Goal: Information Seeking & Learning: Learn about a topic

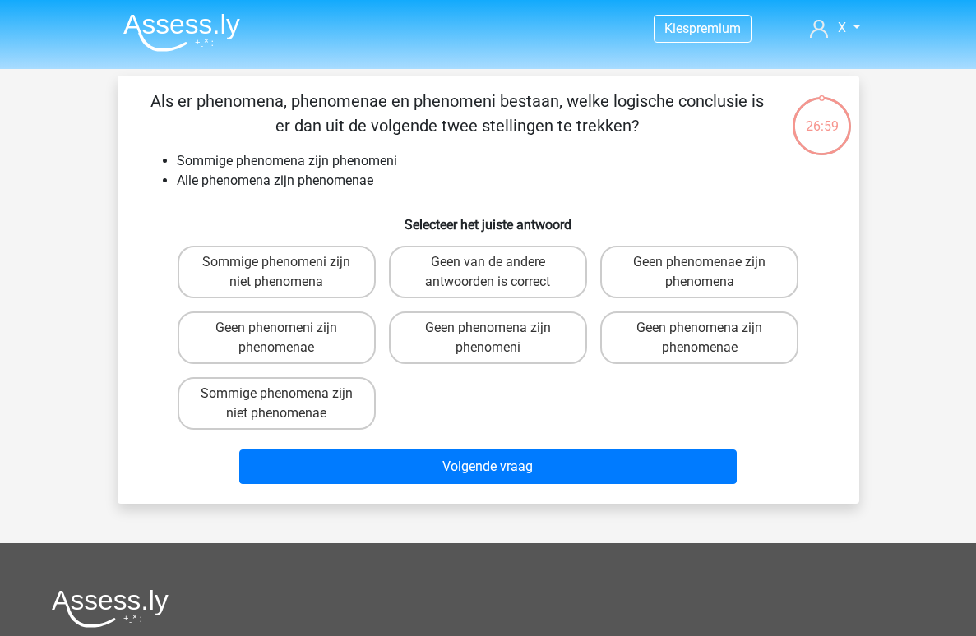
click at [243, 214] on h6 "Selecteer het juiste antwoord" at bounding box center [488, 218] width 689 height 29
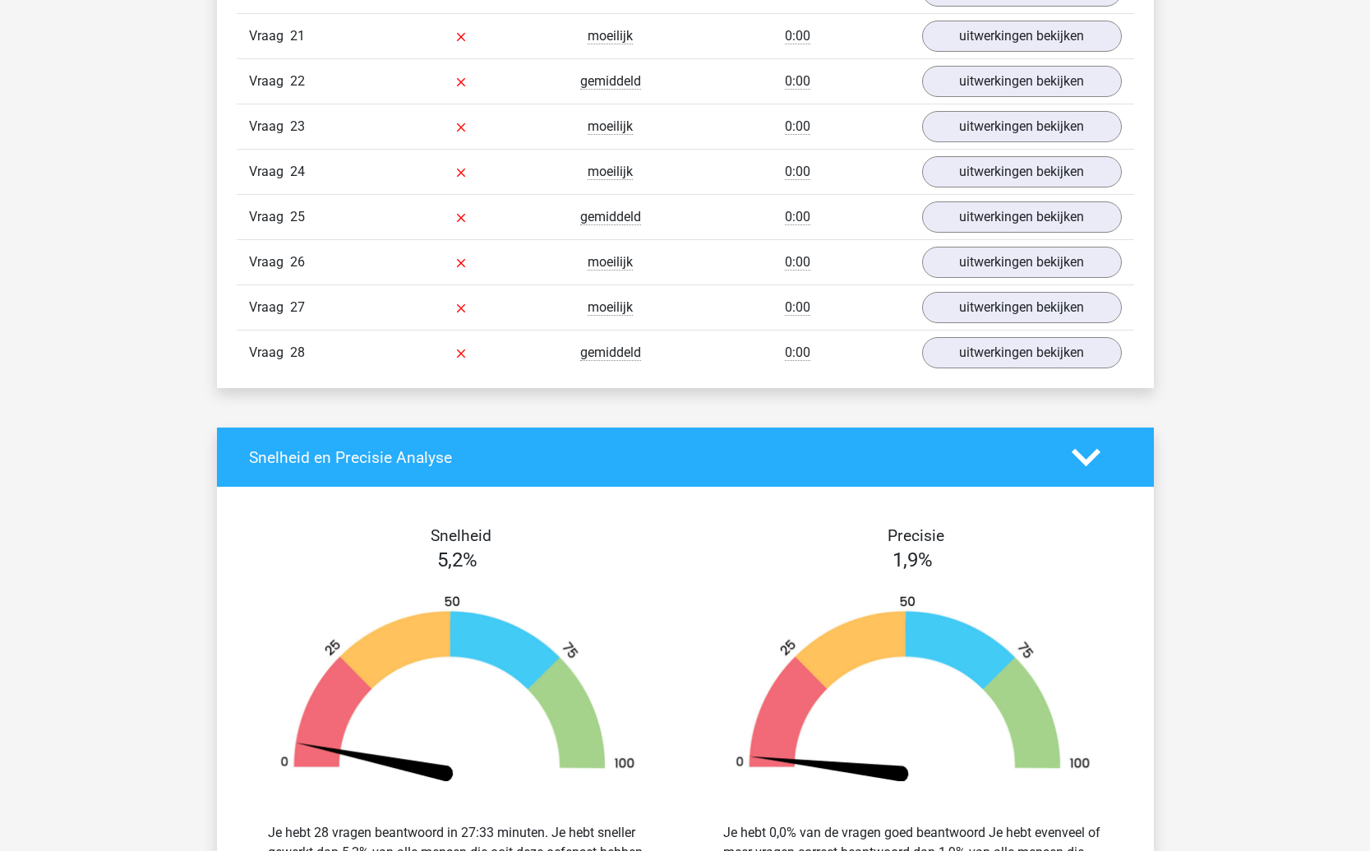
scroll to position [2143, 0]
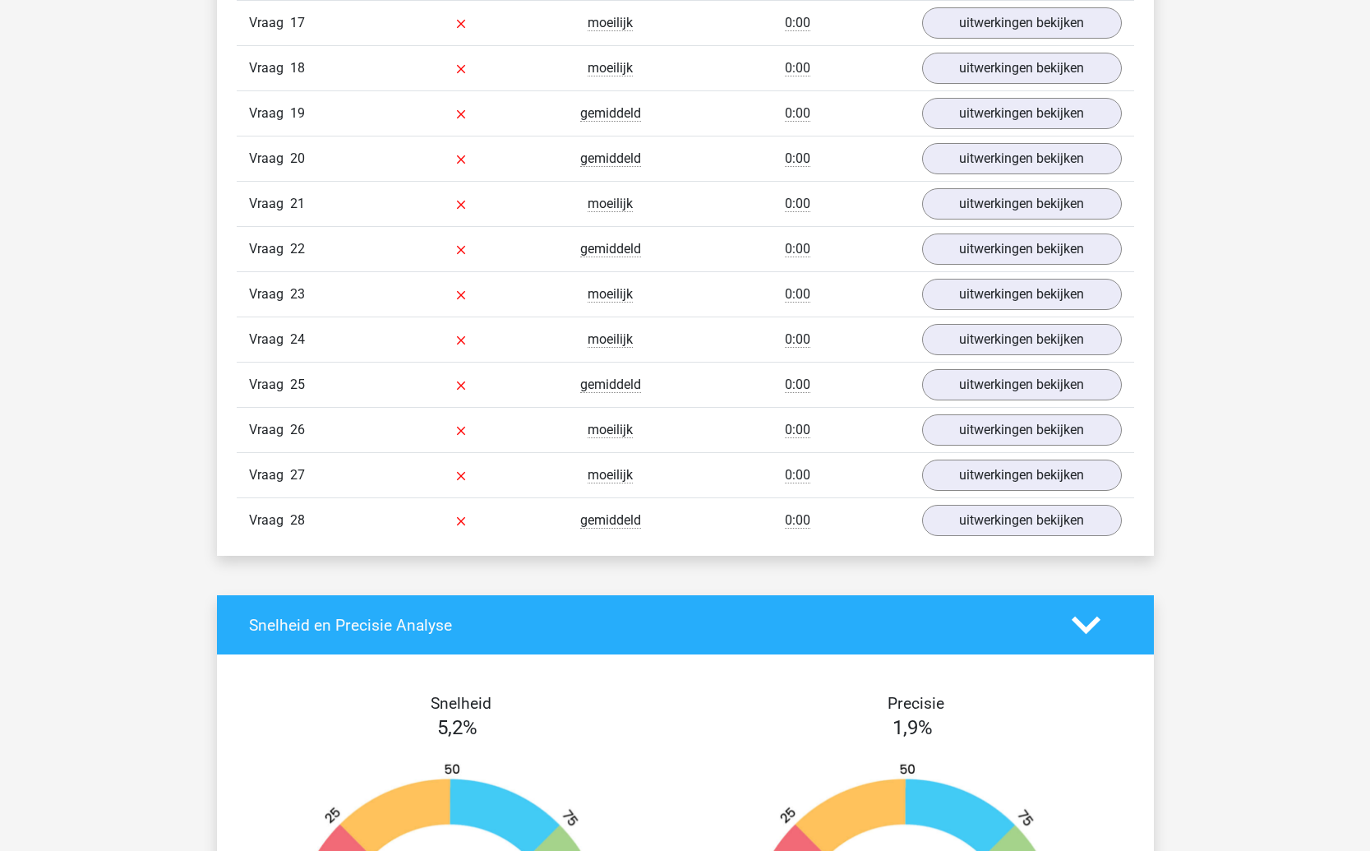
click at [610, 473] on span "moeilijk" at bounding box center [610, 475] width 45 height 16
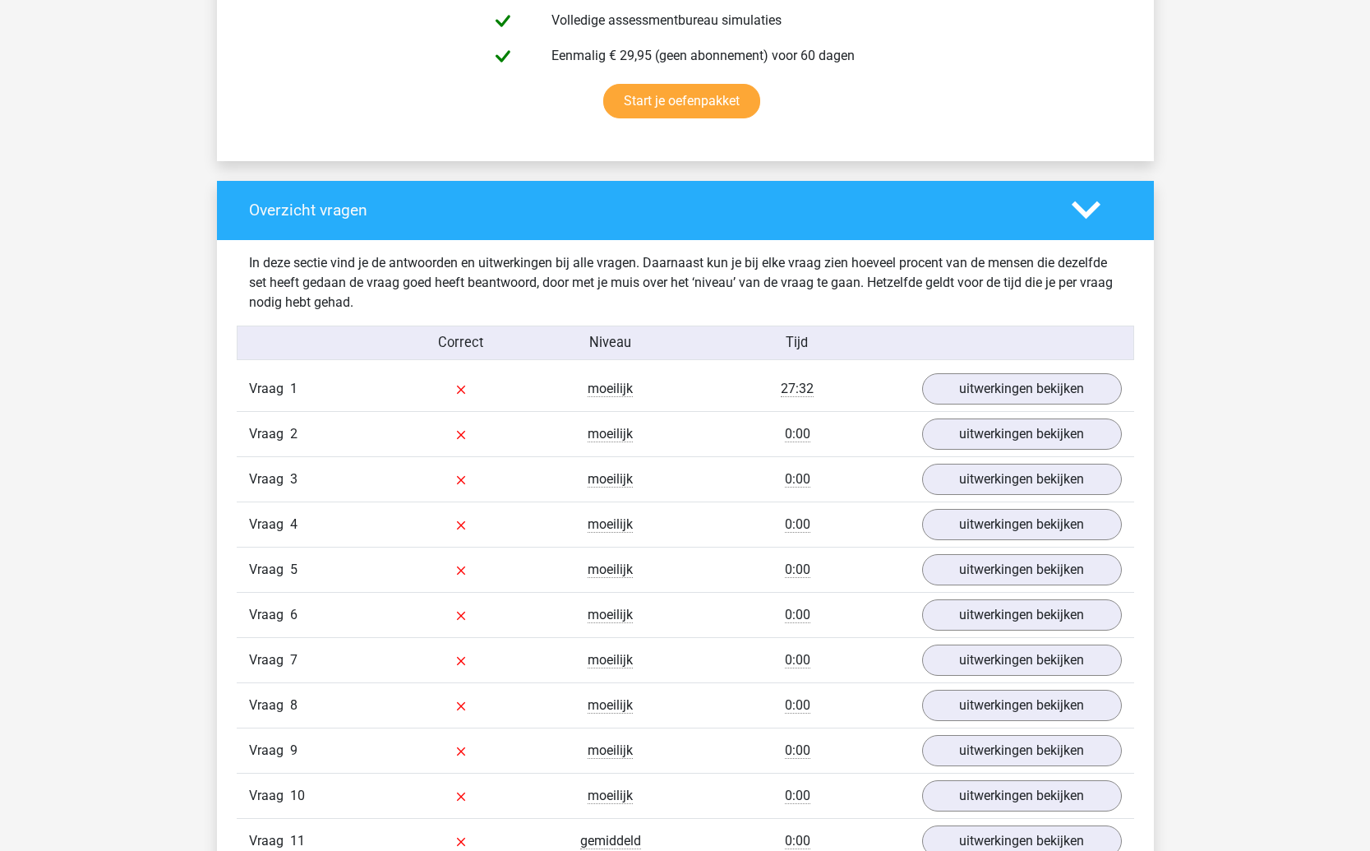
scroll to position [861, 0]
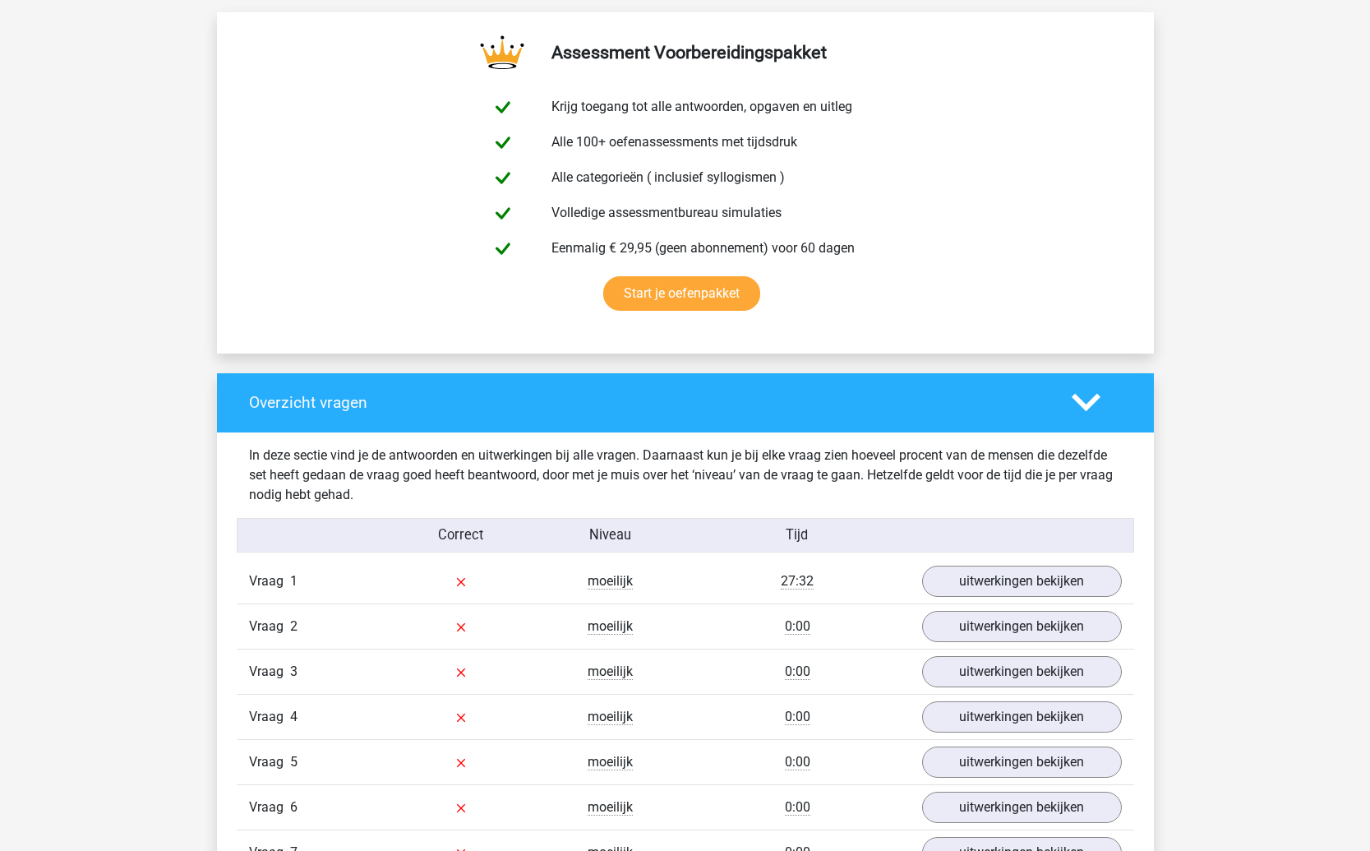
click at [610, 473] on div "In deze sectie vind je de antwoorden en uitwerkingen bij alle vragen. Daarnaast…" at bounding box center [686, 474] width 898 height 59
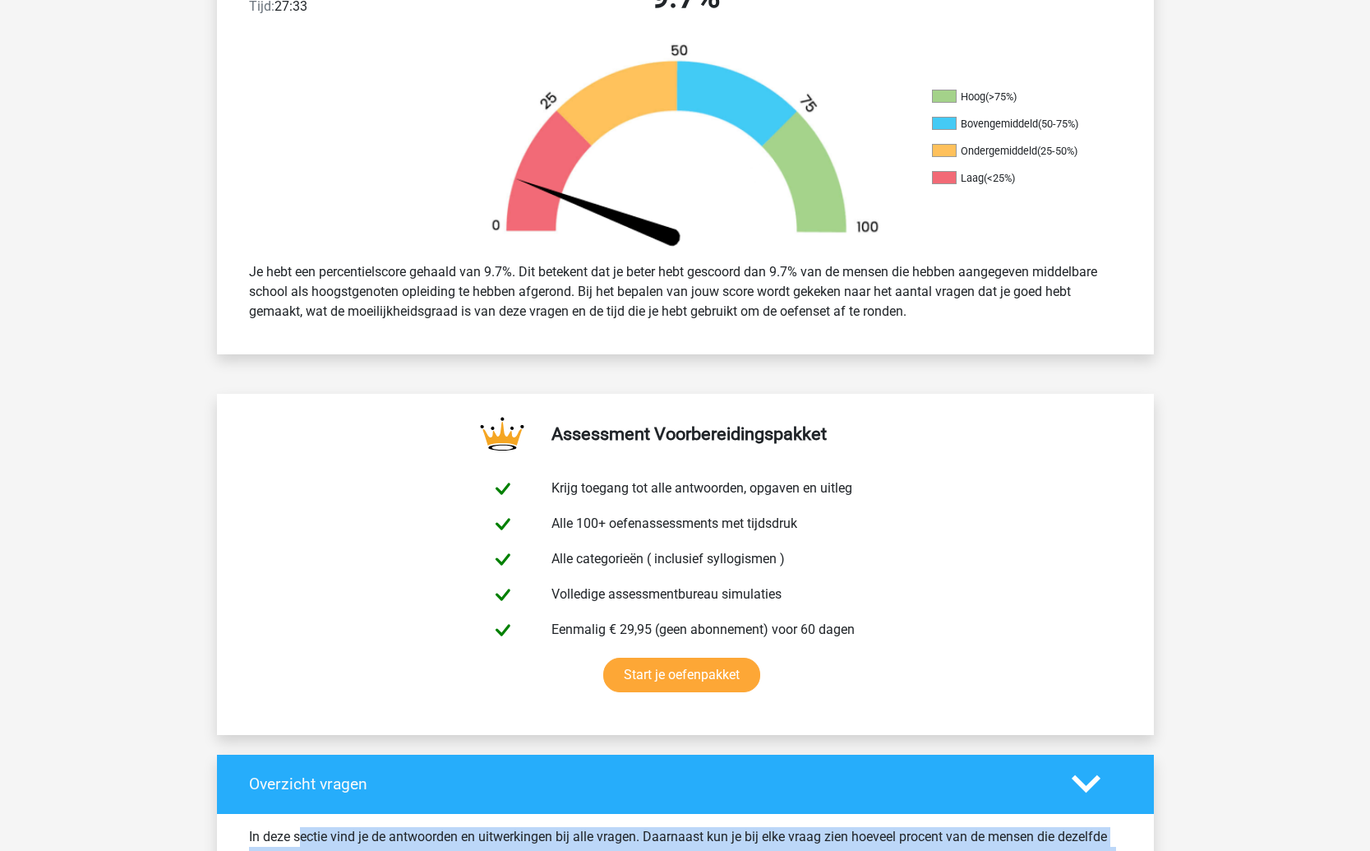
scroll to position [0, 0]
